Goal: Complete application form

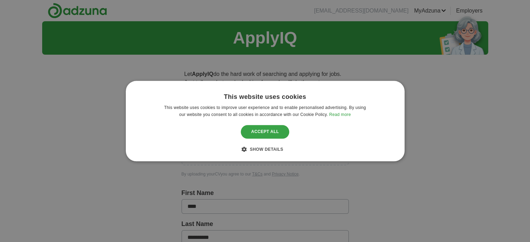
click at [277, 136] on div "Accept all" at bounding box center [265, 131] width 49 height 13
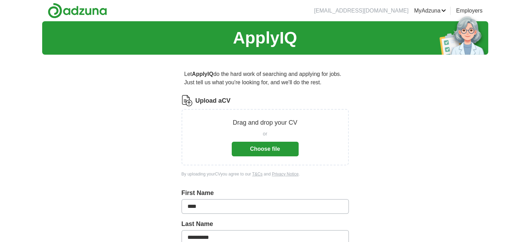
click at [278, 152] on button "Choose file" at bounding box center [265, 149] width 67 height 15
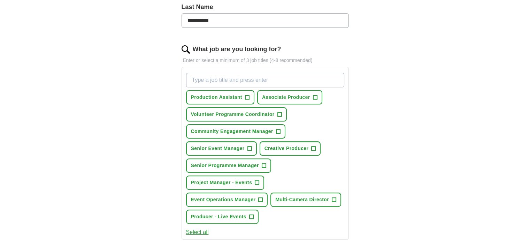
scroll to position [192, 0]
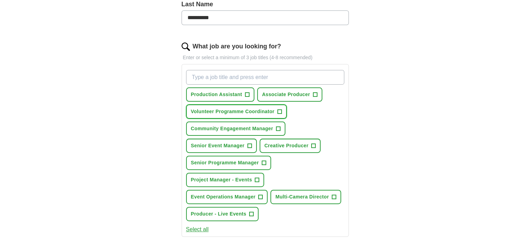
click at [280, 113] on span "+" at bounding box center [279, 112] width 4 height 6
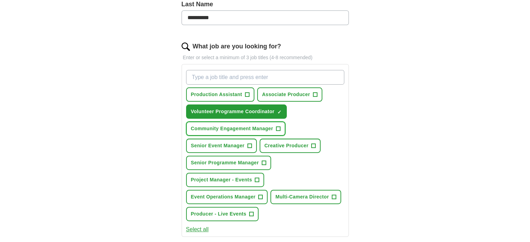
click at [277, 126] on span "+" at bounding box center [278, 129] width 4 height 6
click at [251, 211] on span "+" at bounding box center [251, 214] width 4 height 6
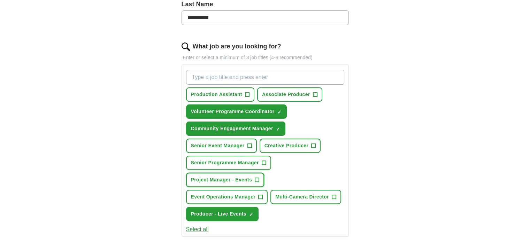
click at [258, 177] on span "+" at bounding box center [257, 180] width 4 height 6
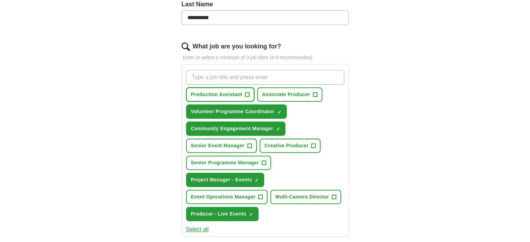
click at [247, 93] on span "+" at bounding box center [247, 95] width 4 height 6
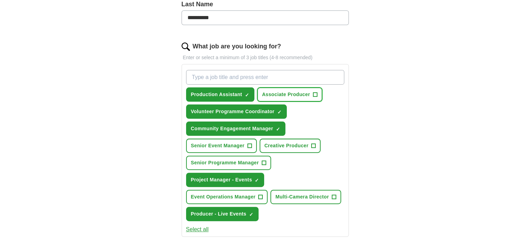
click at [314, 92] on span "+" at bounding box center [315, 95] width 4 height 6
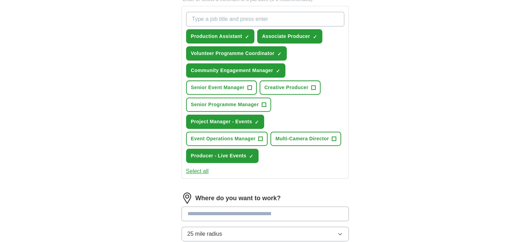
click at [193, 167] on button "Select all" at bounding box center [197, 171] width 23 height 8
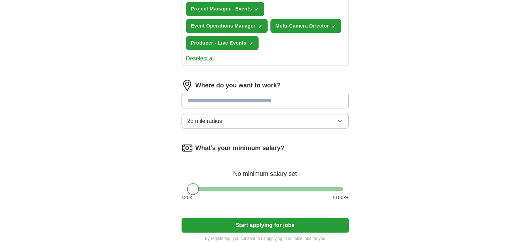
scroll to position [364, 0]
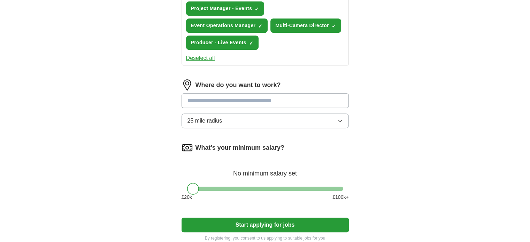
click at [250, 95] on input at bounding box center [264, 100] width 167 height 15
type input "**********"
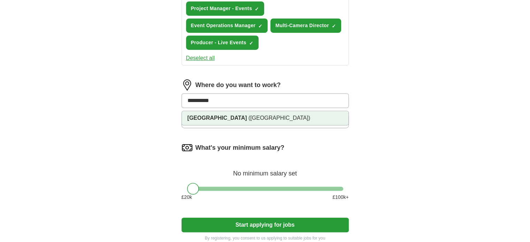
click at [258, 118] on li "[GEOGRAPHIC_DATA] ([GEOGRAPHIC_DATA])" at bounding box center [265, 118] width 167 height 14
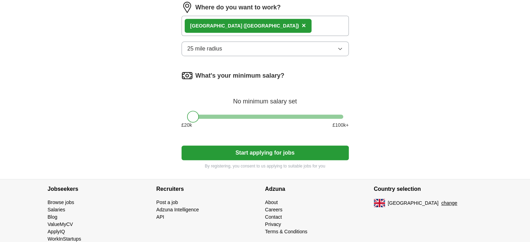
scroll to position [446, 0]
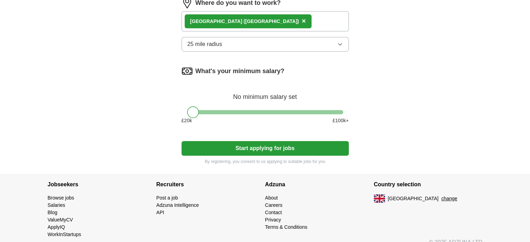
click at [196, 110] on div at bounding box center [193, 112] width 12 height 12
click at [198, 110] on div at bounding box center [193, 112] width 12 height 12
drag, startPoint x: 198, startPoint y: 110, endPoint x: 220, endPoint y: 110, distance: 22.3
click at [220, 110] on div at bounding box center [265, 112] width 156 height 4
click at [238, 142] on button "Start applying for jobs" at bounding box center [264, 148] width 167 height 15
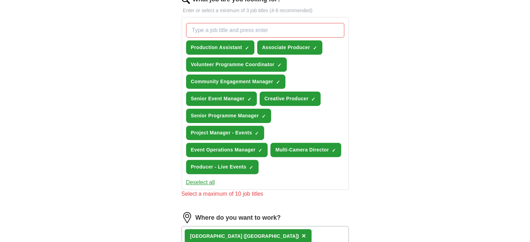
scroll to position [235, 0]
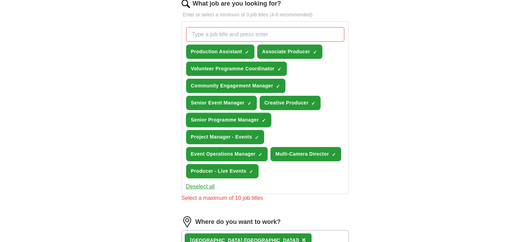
click at [260, 117] on button "Senior Programme Manager ✓ ×" at bounding box center [228, 120] width 85 height 14
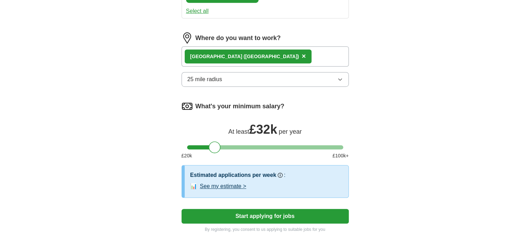
scroll to position [485, 0]
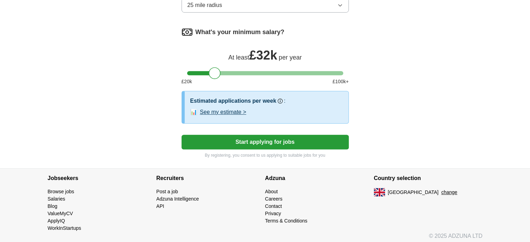
click at [316, 143] on button "Start applying for jobs" at bounding box center [264, 142] width 167 height 15
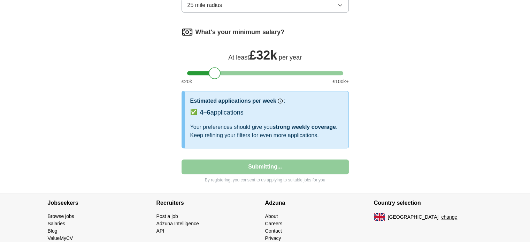
select select "**"
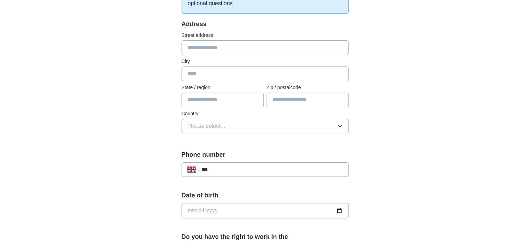
scroll to position [134, 0]
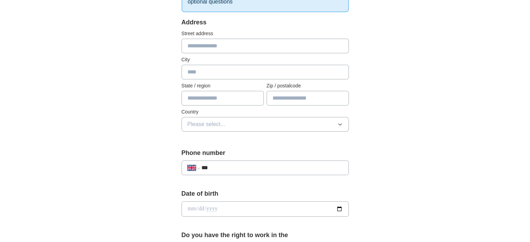
click at [298, 99] on input "text" at bounding box center [307, 98] width 82 height 15
type input "********"
type input "**********"
type input "*********"
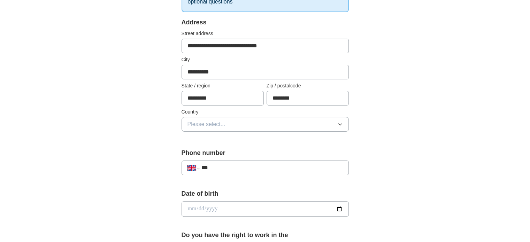
click at [315, 122] on button "Please select..." at bounding box center [264, 124] width 167 height 15
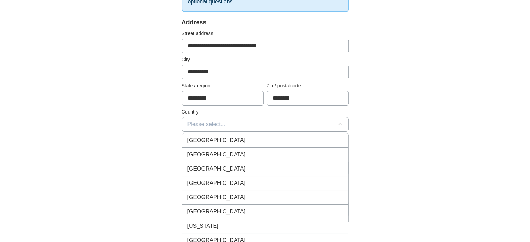
click at [312, 136] on div "[GEOGRAPHIC_DATA]" at bounding box center [264, 140] width 155 height 8
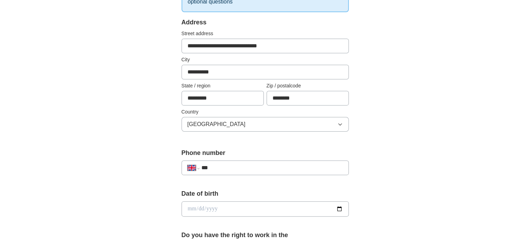
click at [308, 164] on input "***" at bounding box center [271, 168] width 141 height 8
type input "**********"
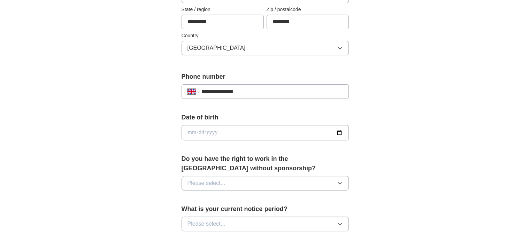
scroll to position [210, 0]
click at [299, 132] on input "date" at bounding box center [264, 132] width 167 height 15
type input "**********"
click at [311, 183] on button "Please select..." at bounding box center [264, 183] width 167 height 15
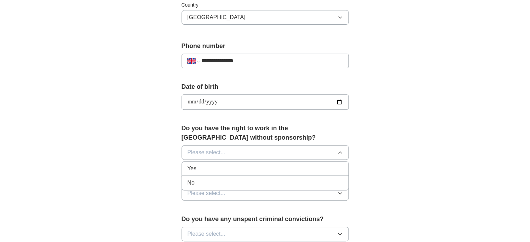
scroll to position [241, 0]
click at [309, 176] on li "No" at bounding box center [265, 183] width 167 height 14
click at [314, 153] on button "No" at bounding box center [264, 152] width 167 height 15
click at [314, 169] on div "Yes" at bounding box center [264, 168] width 155 height 8
click at [311, 192] on button "Please select..." at bounding box center [264, 193] width 167 height 15
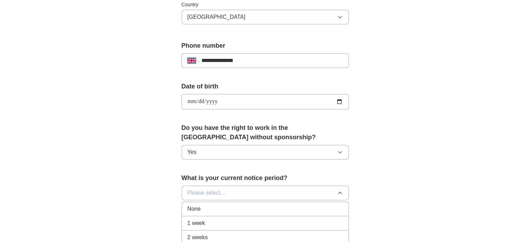
click at [310, 212] on li "None" at bounding box center [265, 209] width 167 height 14
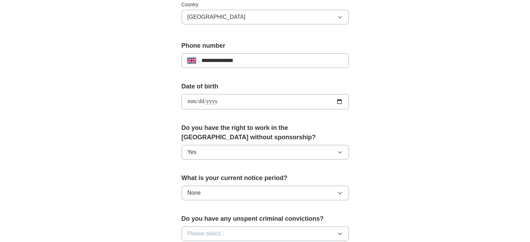
click at [410, 170] on div "**********" at bounding box center [265, 92] width 446 height 625
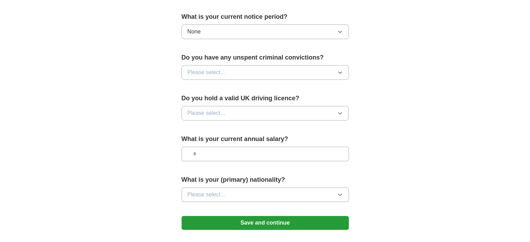
scroll to position [403, 0]
click at [316, 69] on button "Please select..." at bounding box center [264, 72] width 167 height 15
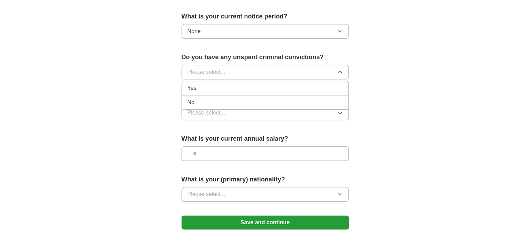
click at [314, 103] on div "No" at bounding box center [264, 102] width 155 height 8
click at [313, 111] on button "Please select..." at bounding box center [264, 113] width 167 height 15
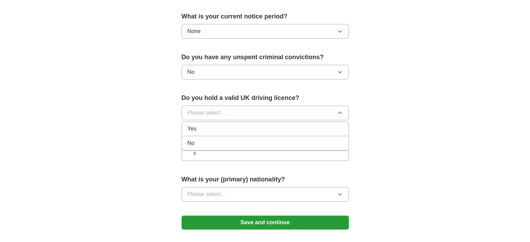
click at [311, 126] on div "Yes" at bounding box center [264, 129] width 155 height 8
click at [308, 153] on input "text" at bounding box center [264, 153] width 167 height 15
type input "**"
type input "*******"
click at [318, 200] on div "What is your (primary) nationality? Please select..." at bounding box center [264, 191] width 167 height 32
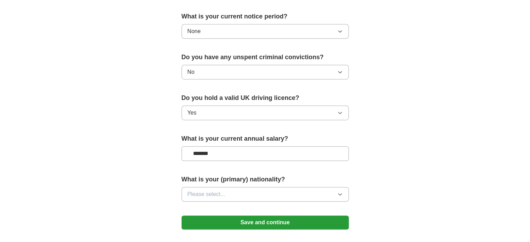
drag, startPoint x: 318, startPoint y: 200, endPoint x: 319, endPoint y: 195, distance: 5.4
click at [319, 195] on div "What is your (primary) nationality? Please select..." at bounding box center [264, 191] width 167 height 32
click at [319, 195] on button "Please select..." at bounding box center [264, 194] width 167 height 15
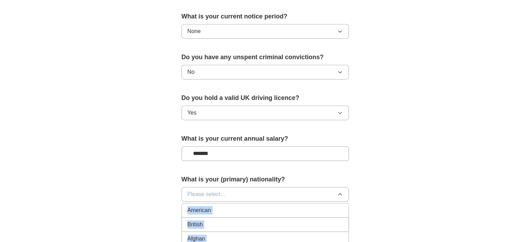
click at [319, 195] on button "Please select..." at bounding box center [264, 194] width 167 height 15
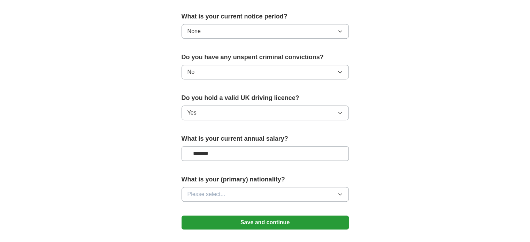
click at [319, 185] on div "What is your (primary) nationality? Please select..." at bounding box center [264, 191] width 167 height 32
click at [318, 189] on button "Please select..." at bounding box center [264, 194] width 167 height 15
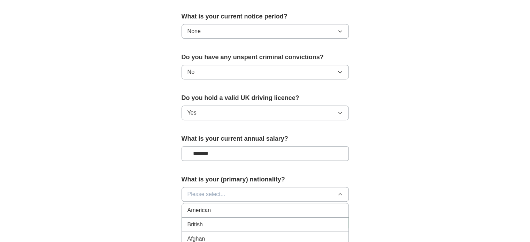
click at [318, 189] on button "Please select..." at bounding box center [264, 194] width 167 height 15
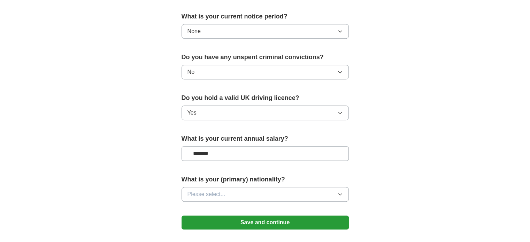
click at [313, 191] on button "Please select..." at bounding box center [264, 194] width 167 height 15
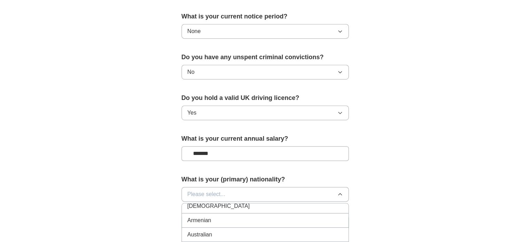
scroll to position [125, 0]
click at [309, 192] on button "Please select..." at bounding box center [264, 194] width 167 height 15
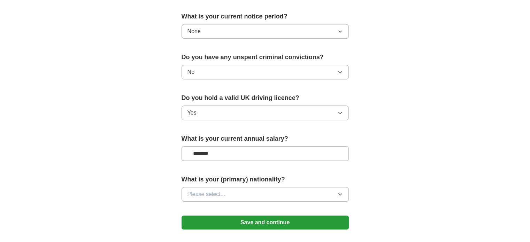
click at [309, 192] on button "Please select..." at bounding box center [264, 194] width 167 height 15
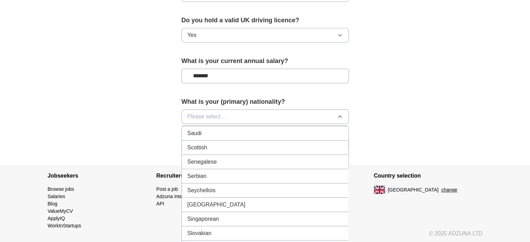
scroll to position [2171, 0]
click at [300, 215] on div "Singaporean" at bounding box center [264, 219] width 155 height 8
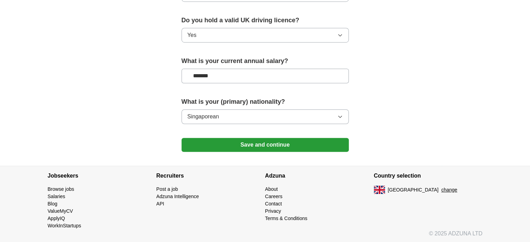
scroll to position [479, 0]
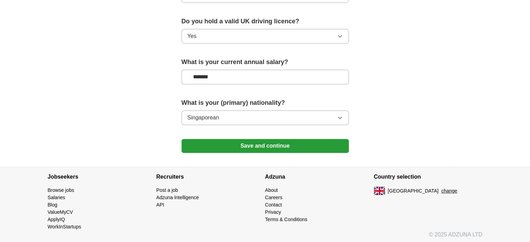
click at [311, 139] on button "Save and continue" at bounding box center [264, 146] width 167 height 14
